Goal: Task Accomplishment & Management: Complete application form

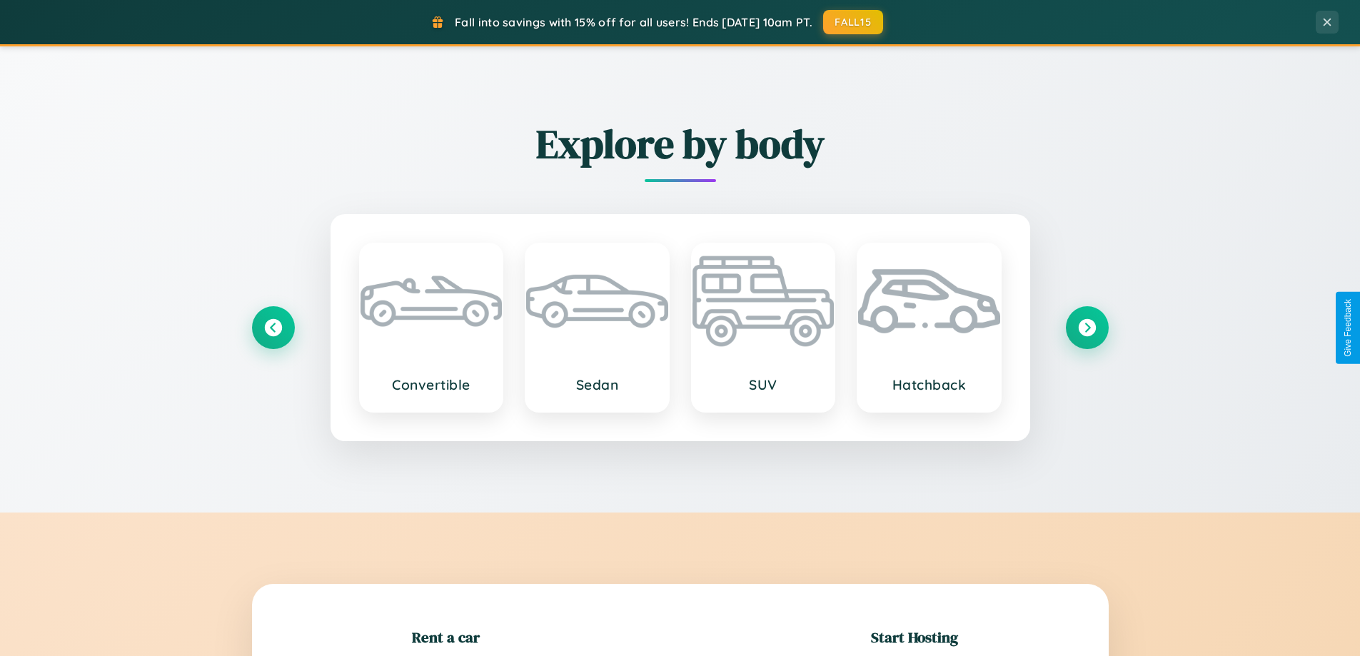
scroll to position [308, 0]
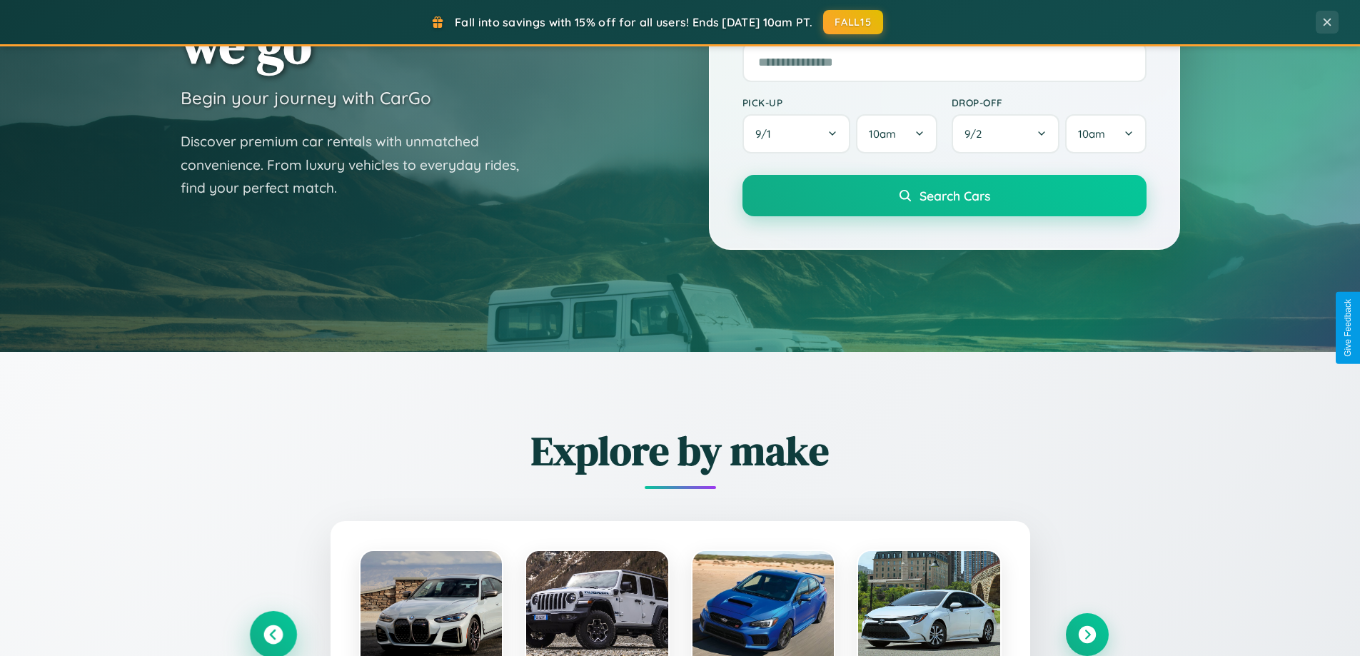
click at [273, 635] on icon at bounding box center [272, 634] width 19 height 19
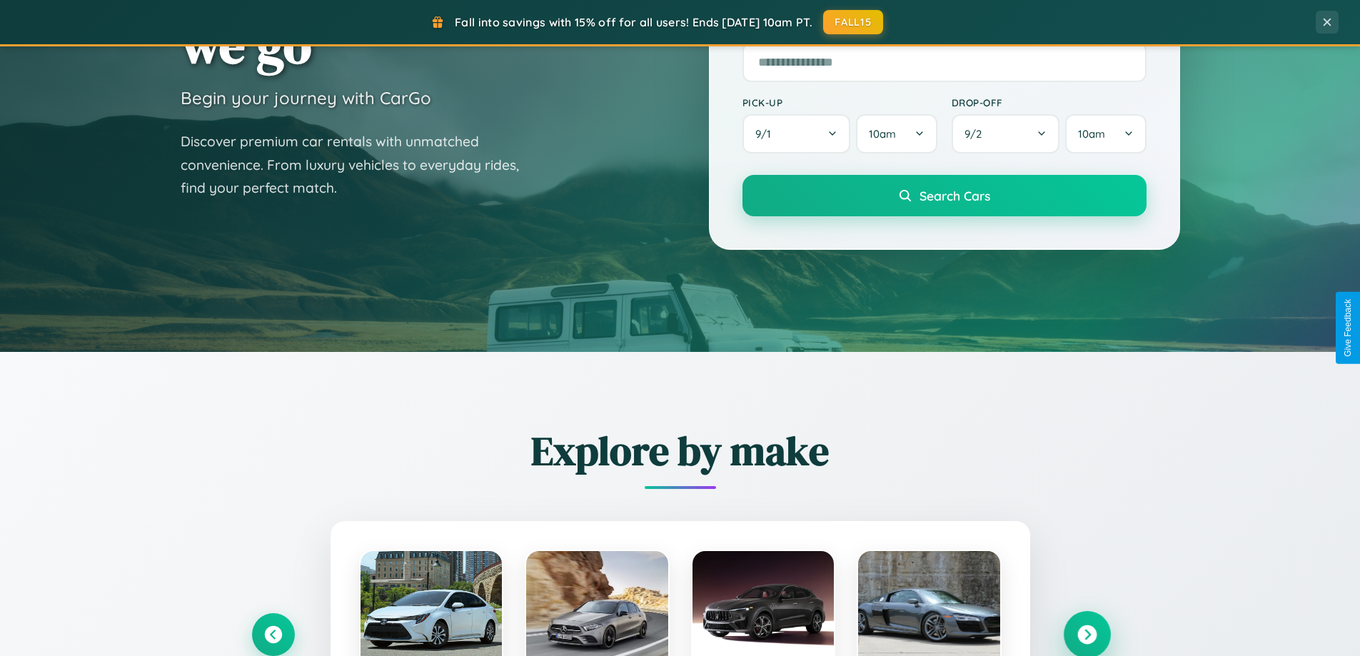
click at [1087, 634] on icon at bounding box center [1086, 634] width 19 height 19
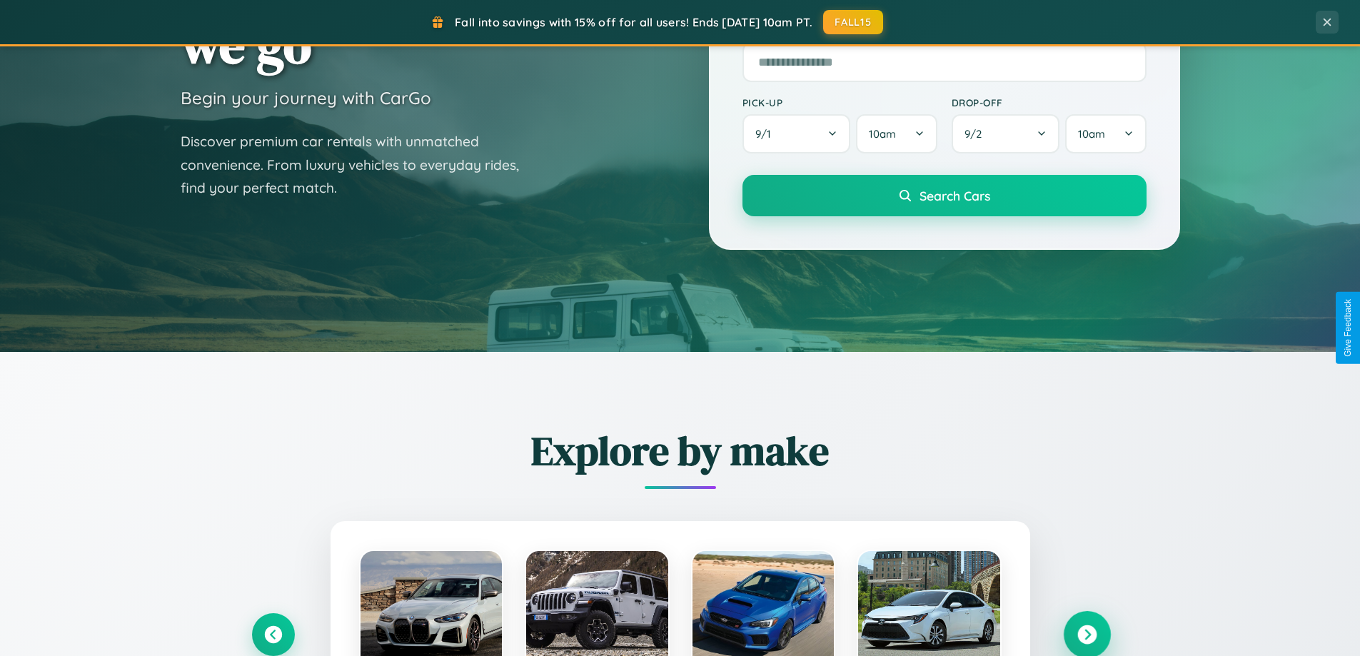
click at [1087, 633] on icon at bounding box center [1086, 634] width 19 height 19
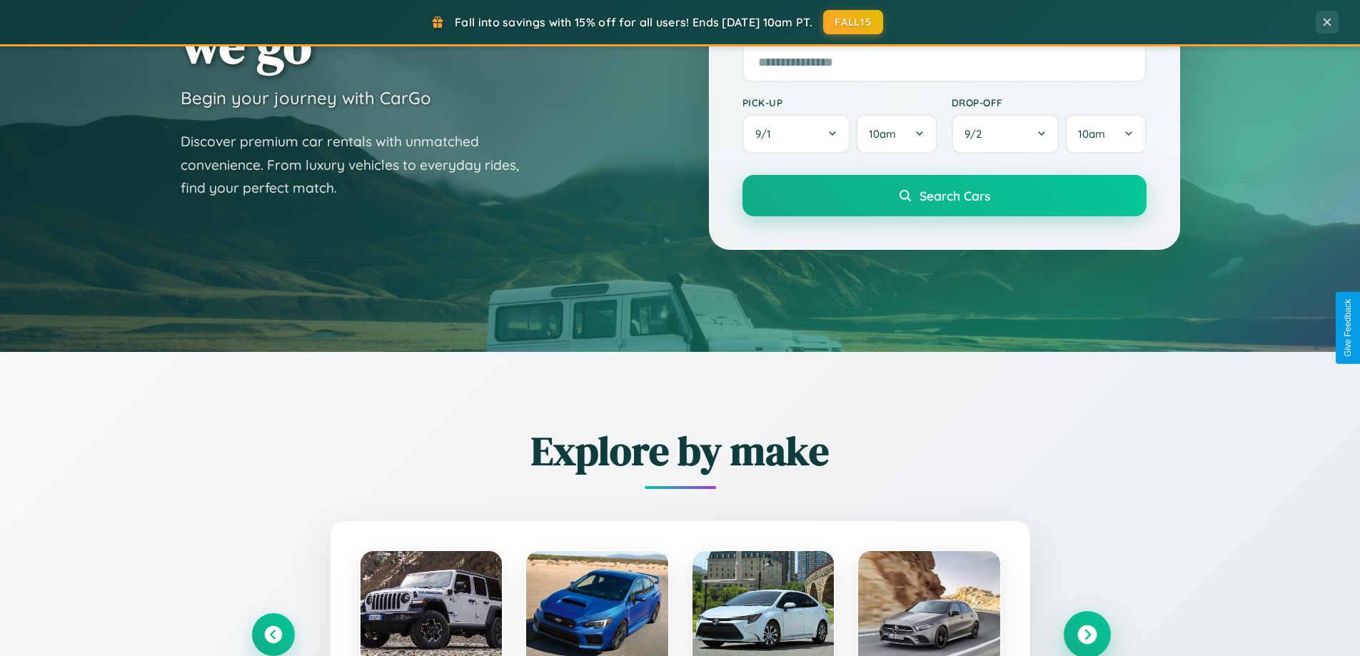
click at [1087, 633] on icon at bounding box center [1086, 634] width 19 height 19
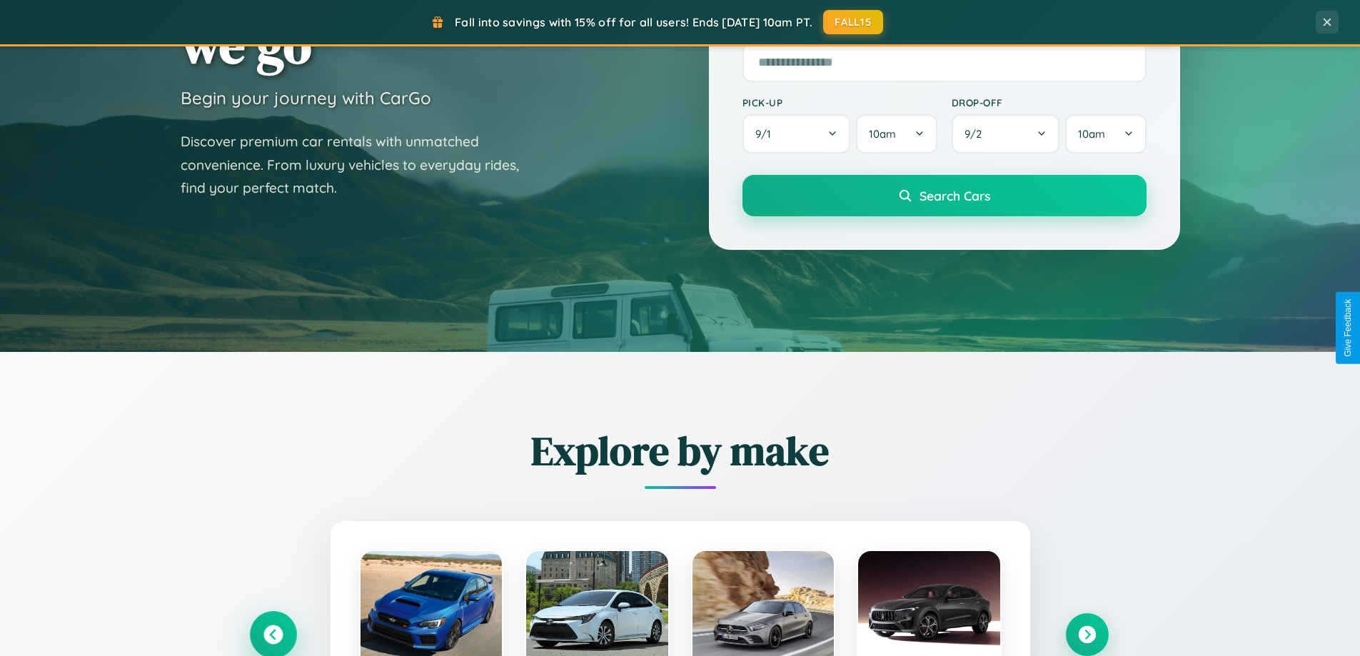
click at [273, 634] on icon at bounding box center [272, 634] width 19 height 19
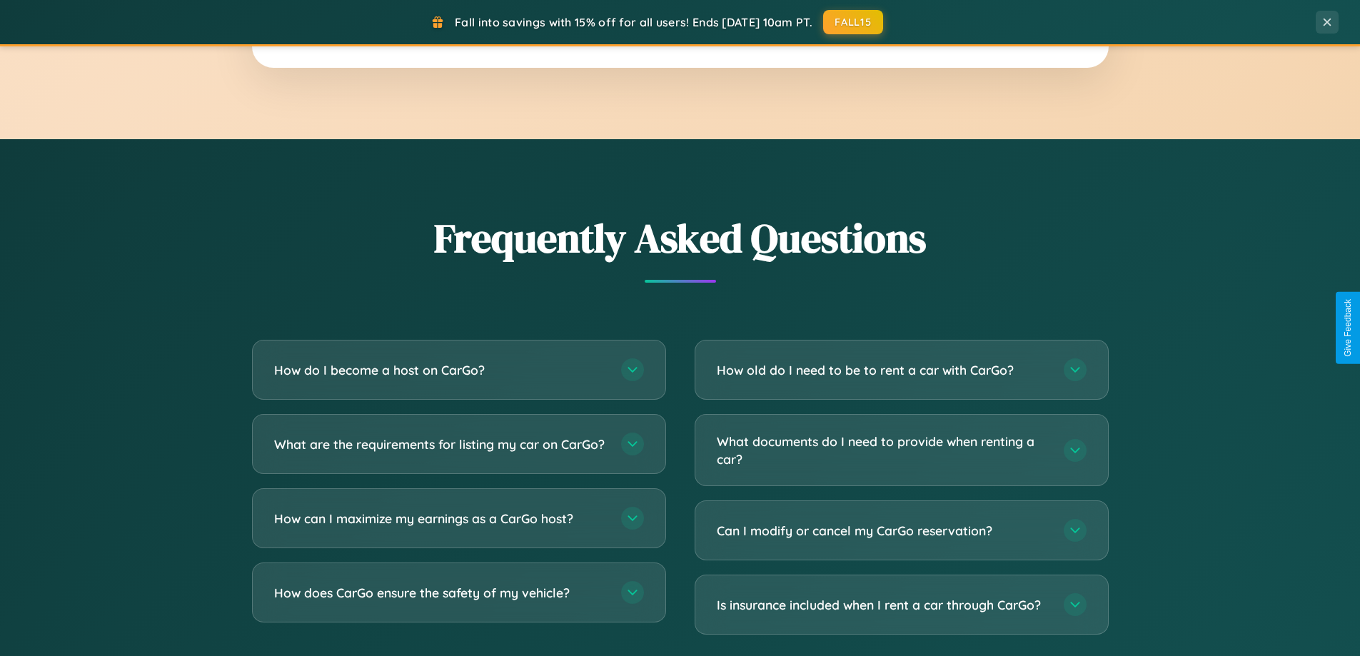
scroll to position [2747, 0]
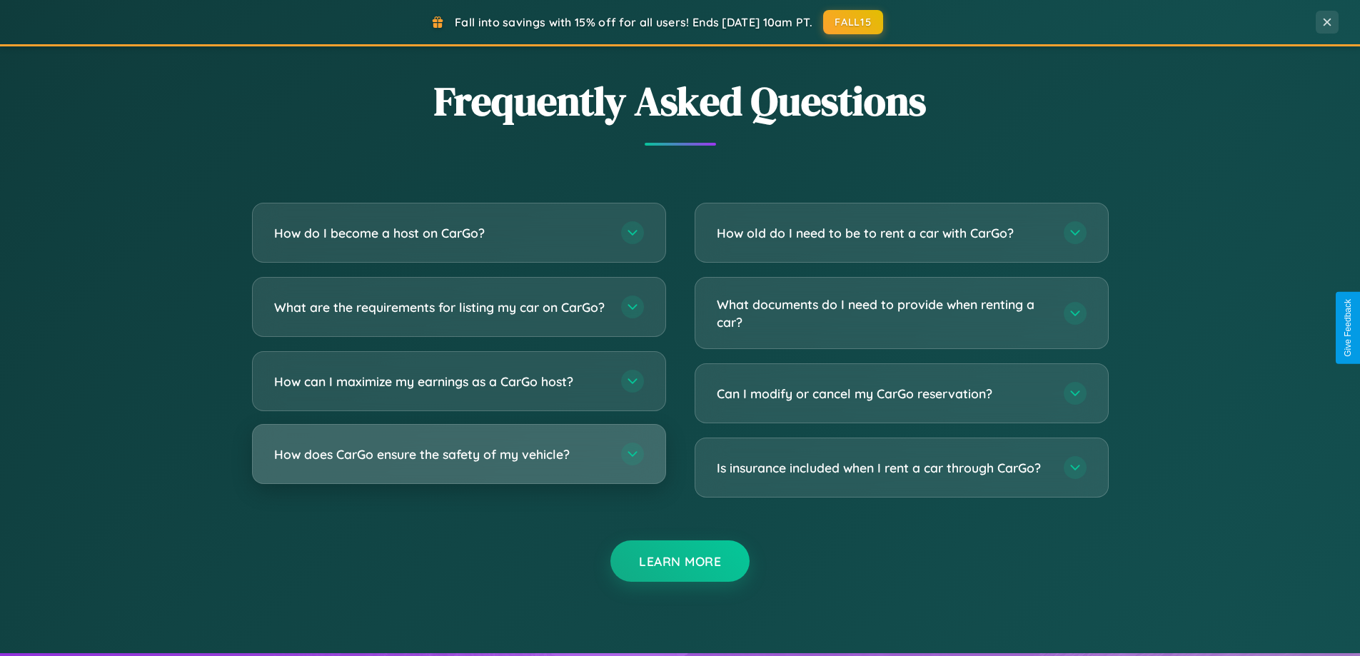
click at [458, 463] on h3 "How does CarGo ensure the safety of my vehicle?" at bounding box center [440, 454] width 333 height 18
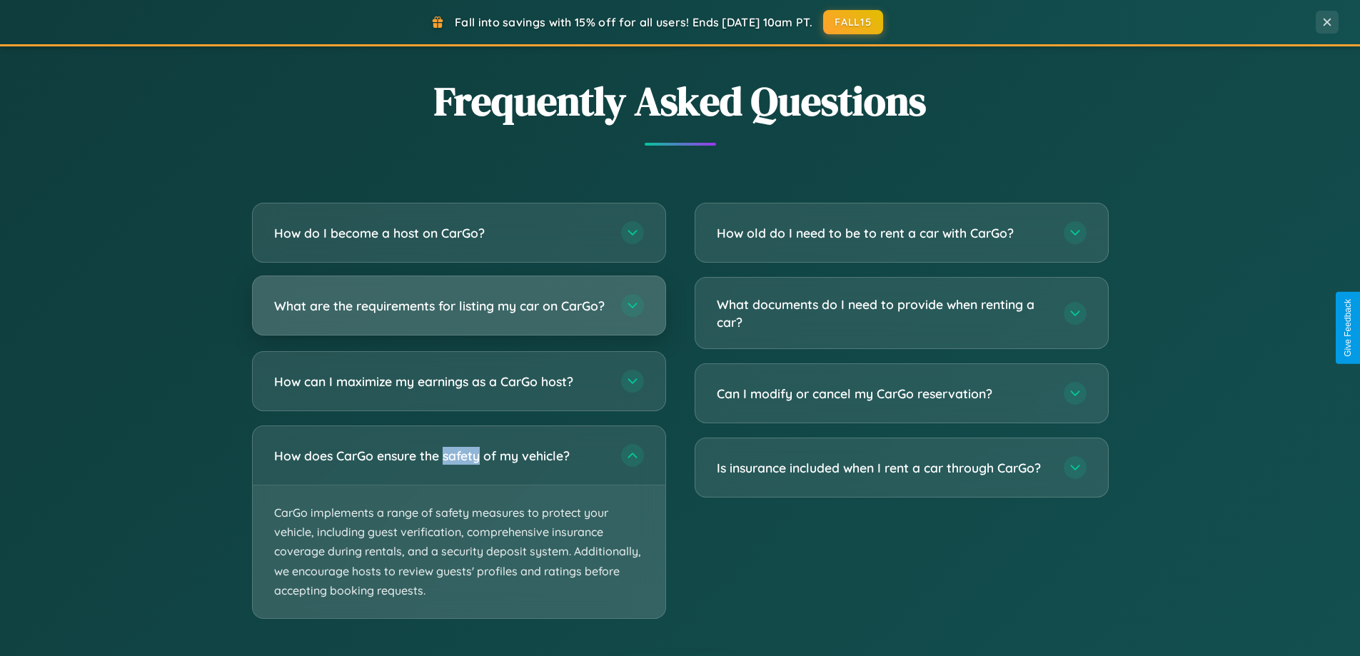
click at [458, 313] on h3 "What are the requirements for listing my car on CarGo?" at bounding box center [440, 306] width 333 height 18
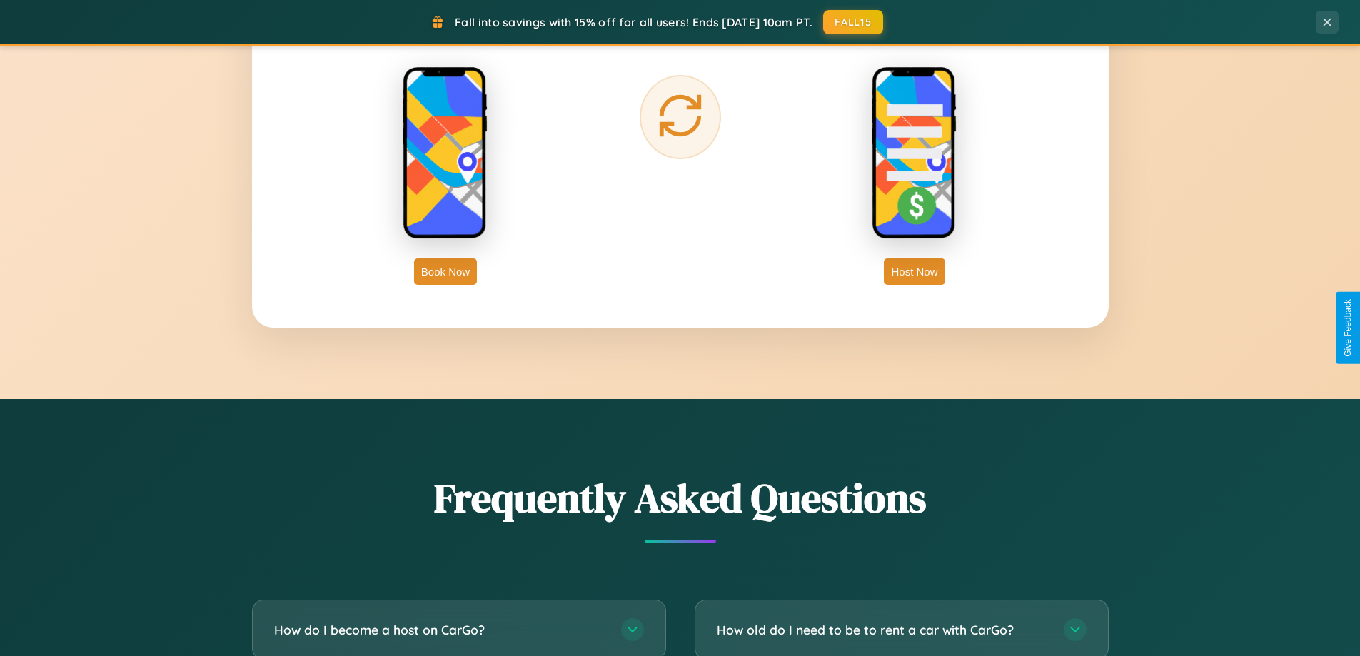
scroll to position [2294, 0]
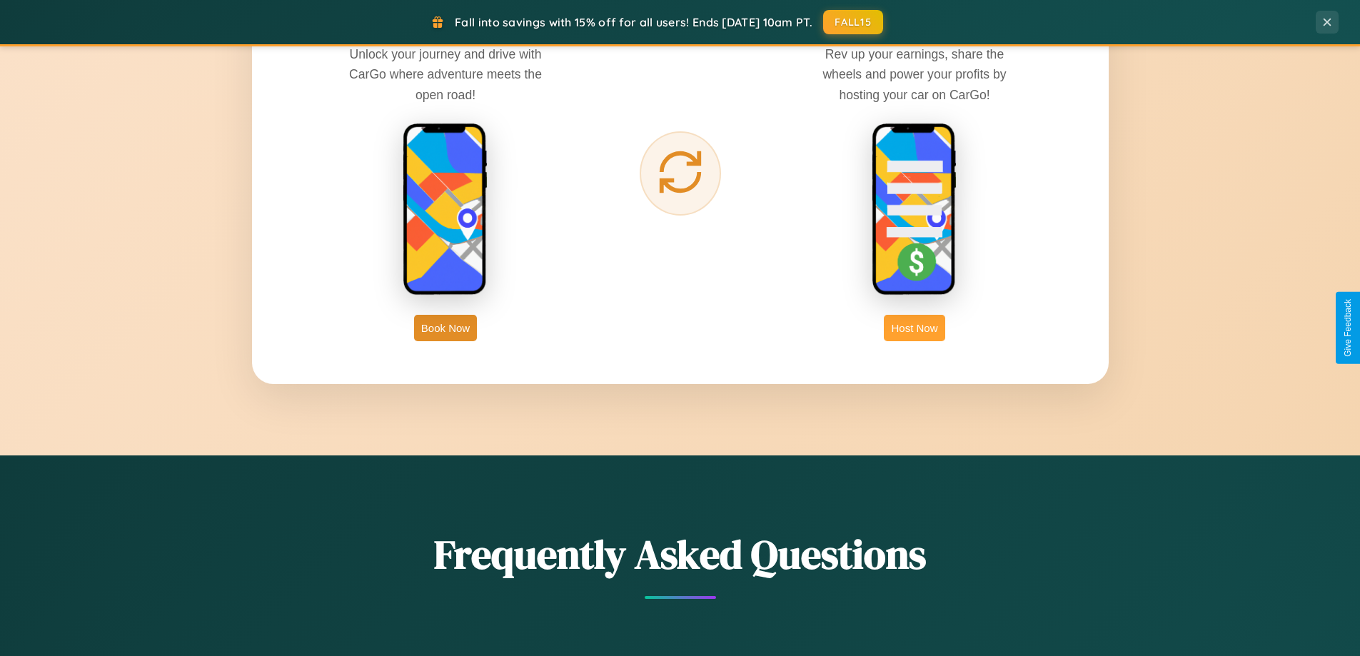
click at [915, 328] on button "Host Now" at bounding box center [914, 328] width 61 height 26
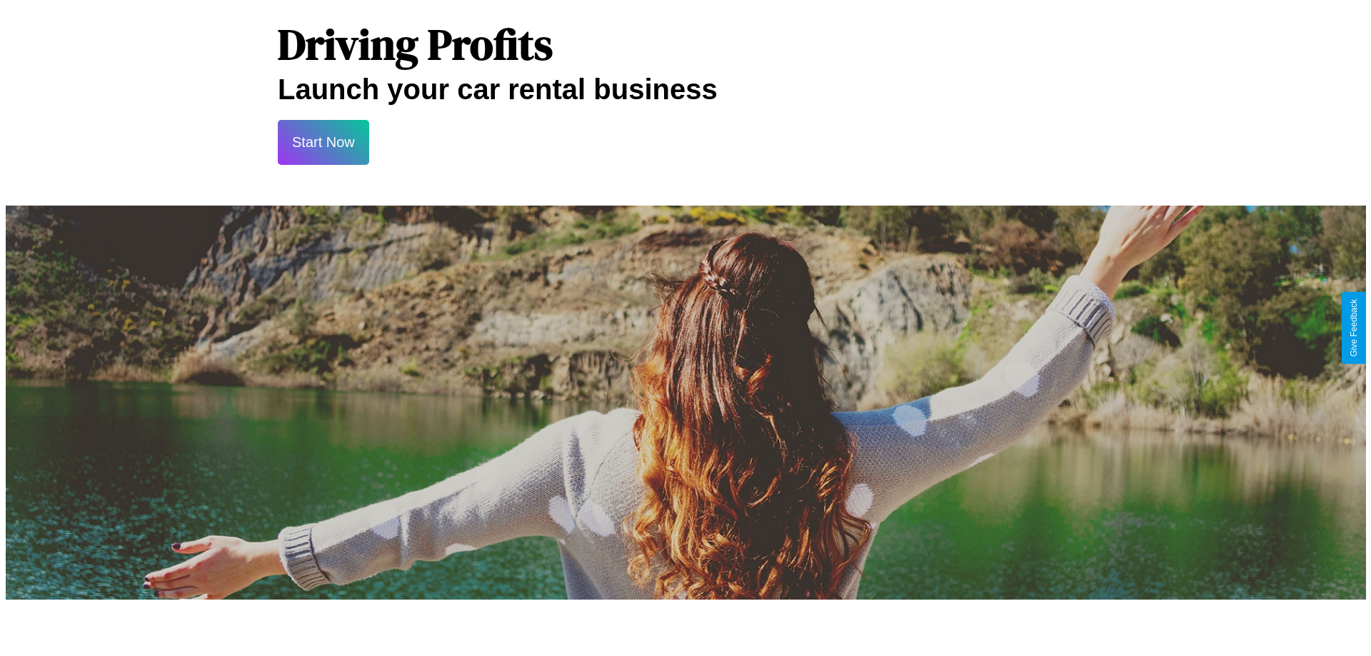
scroll to position [1488, 0]
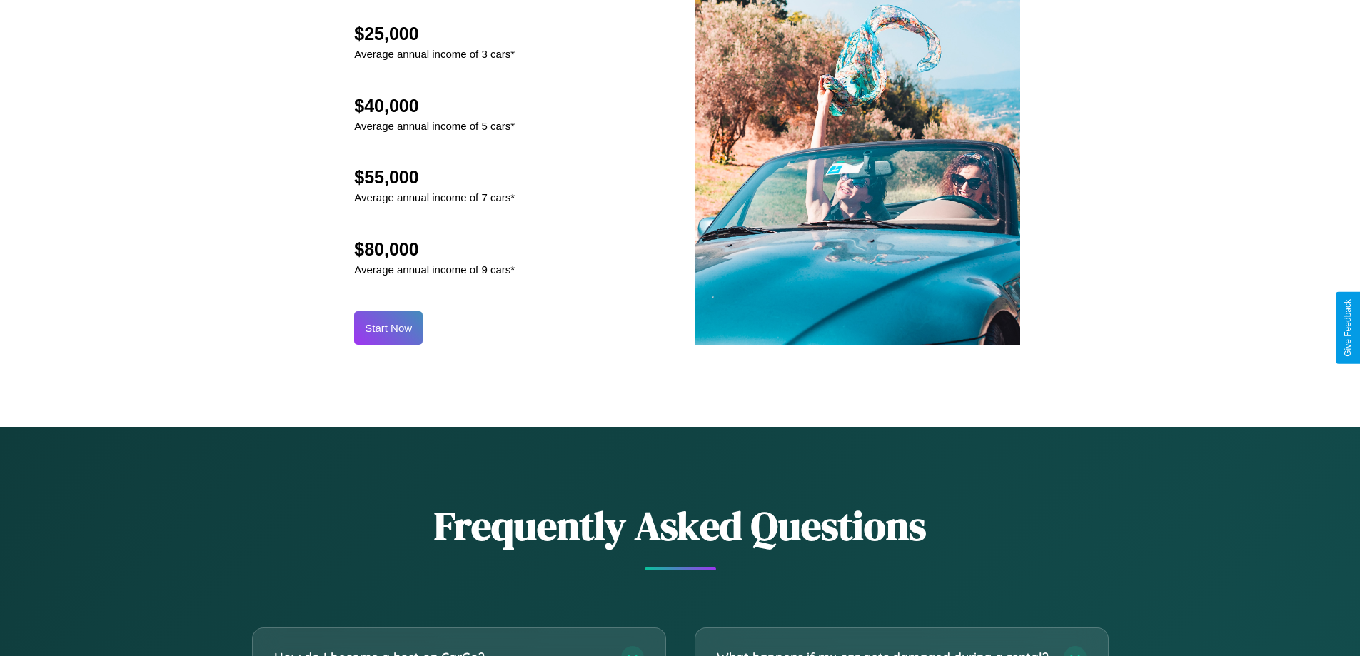
click at [388, 328] on button "Start Now" at bounding box center [388, 328] width 69 height 34
